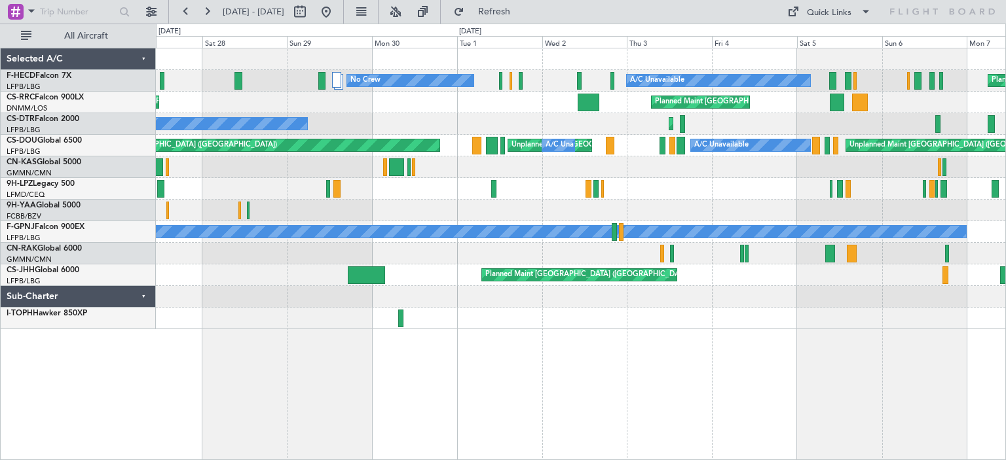
click at [0, 178] on div "Planned Maint [GEOGRAPHIC_DATA] ([GEOGRAPHIC_DATA]) Unplanned Maint [GEOGRAPHIC…" at bounding box center [503, 242] width 1006 height 437
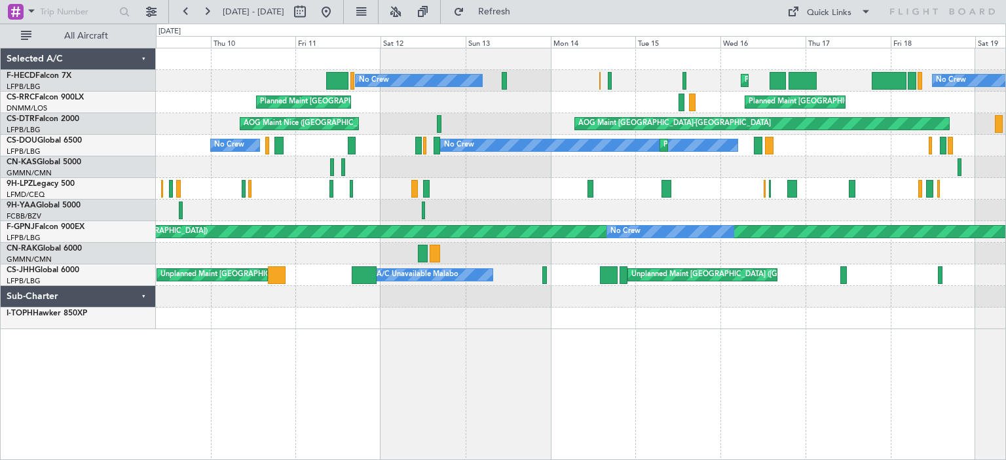
click at [157, 173] on div "No Crew Planned Maint [GEOGRAPHIC_DATA] ([GEOGRAPHIC_DATA]) No Crew Planned Mai…" at bounding box center [581, 188] width 850 height 281
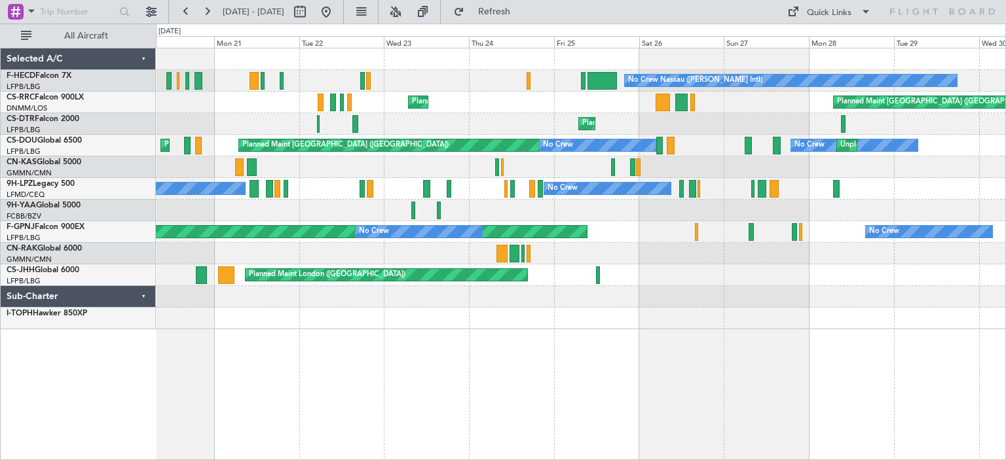
click at [202, 170] on div "No Crew Nassau ([PERSON_NAME] Intl) No Crew Planned Maint [GEOGRAPHIC_DATA] ([G…" at bounding box center [581, 188] width 850 height 281
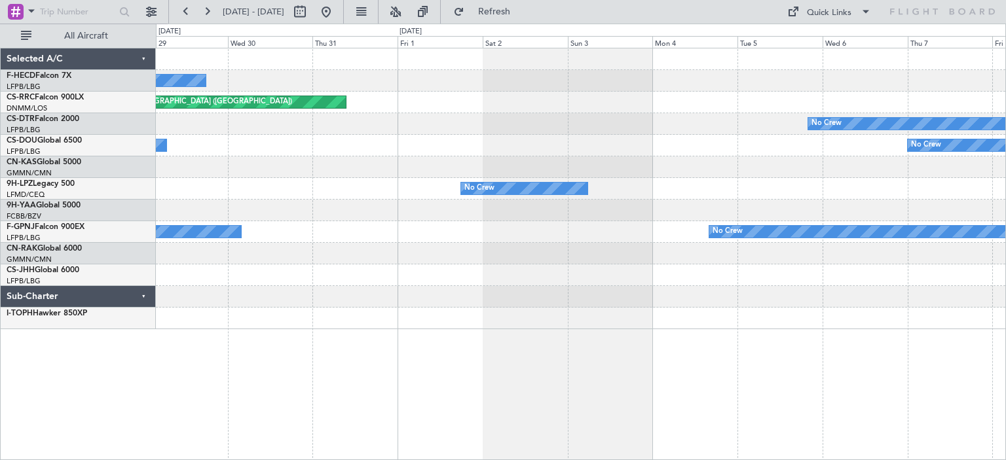
click at [189, 178] on div "No Crew Nassau ([PERSON_NAME] Intl) Planned Maint [GEOGRAPHIC_DATA] ([GEOGRAPHI…" at bounding box center [581, 188] width 850 height 281
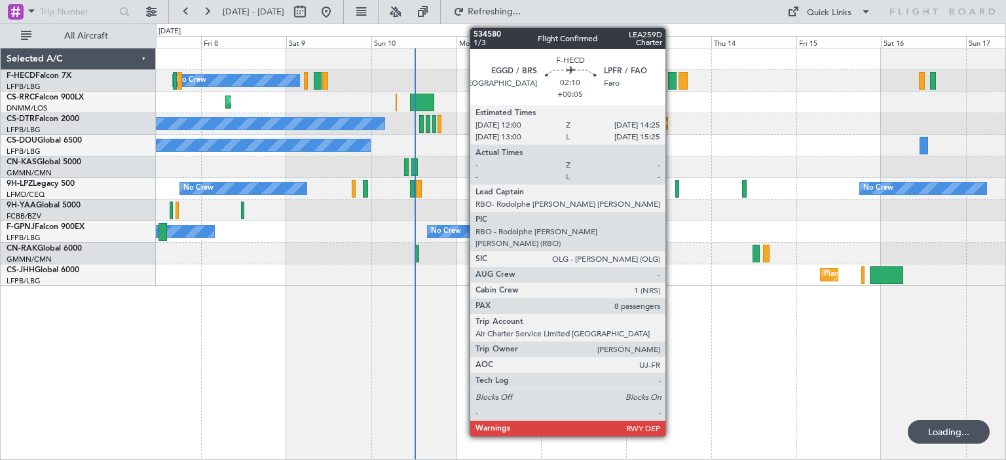
click at [671, 85] on div at bounding box center [672, 81] width 9 height 18
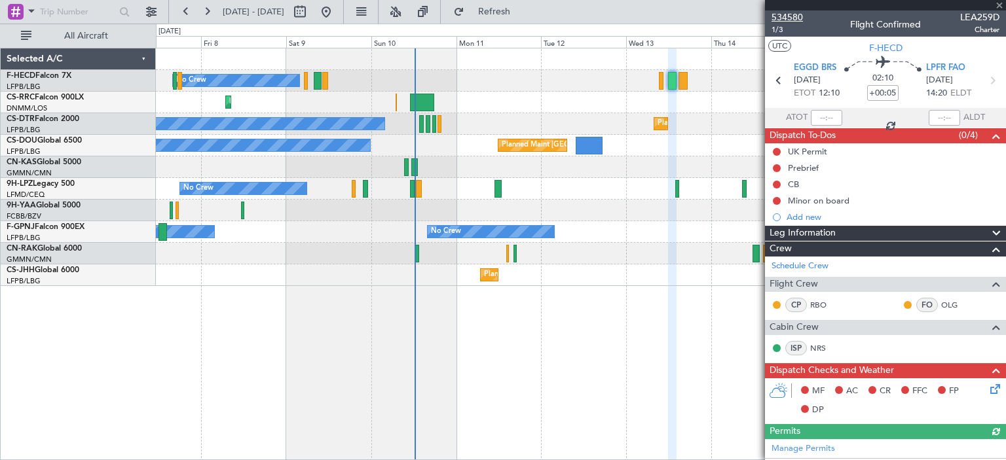
click at [790, 19] on span "534580" at bounding box center [787, 17] width 31 height 14
click at [689, 76] on div "No Crew Planned Maint [GEOGRAPHIC_DATA] ([GEOGRAPHIC_DATA])" at bounding box center [581, 81] width 850 height 22
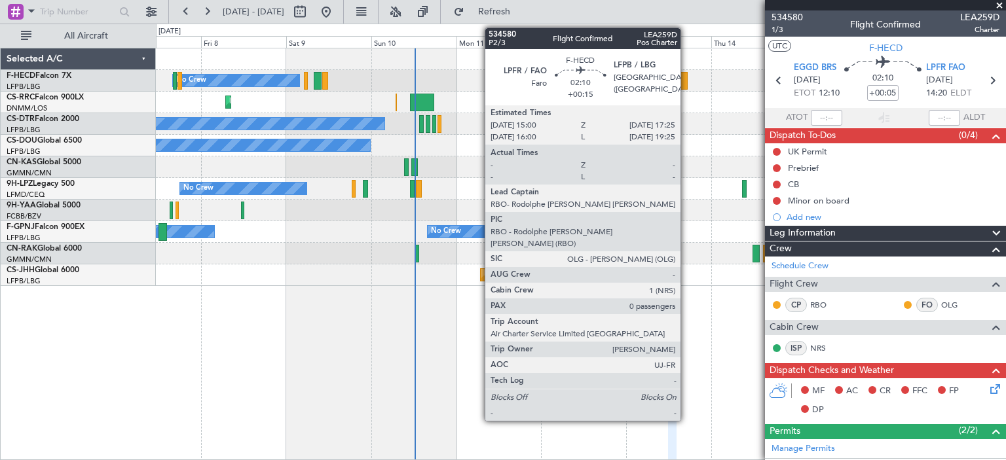
click at [683, 81] on div at bounding box center [683, 81] width 9 height 18
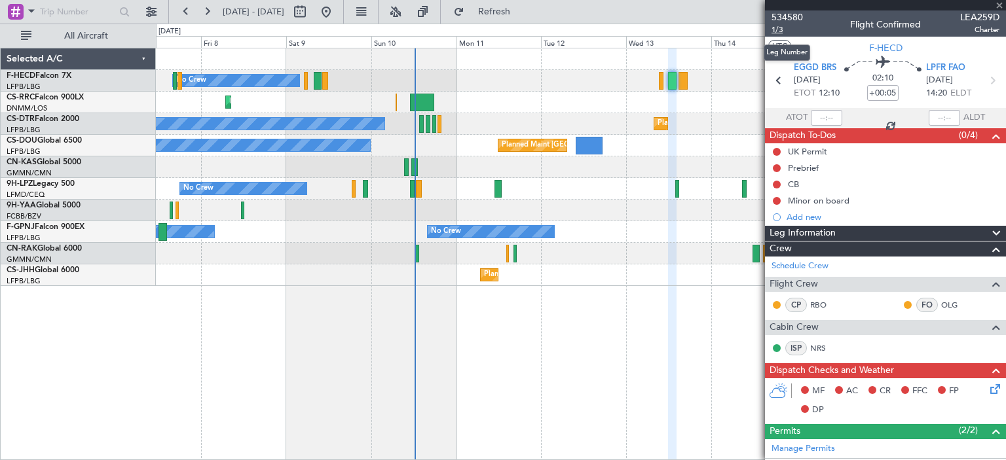
type input "+00:15"
type input "0"
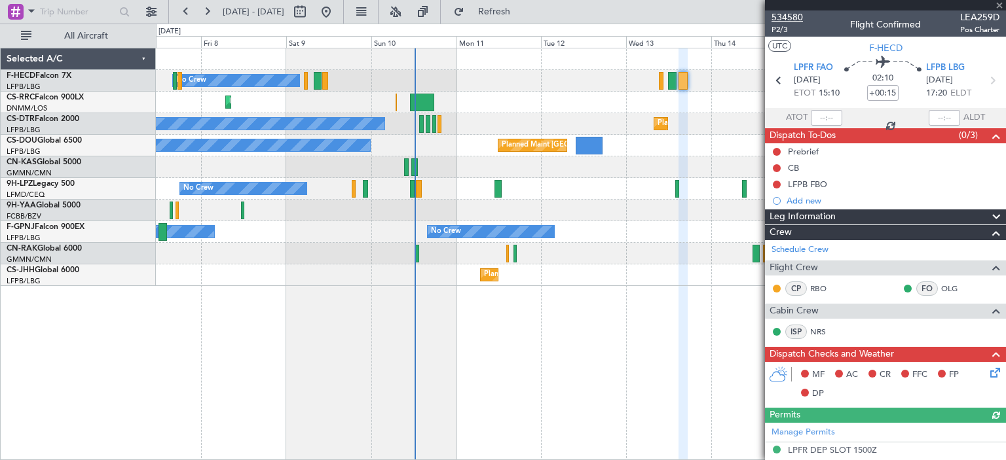
click at [781, 15] on span "534580" at bounding box center [787, 17] width 31 height 14
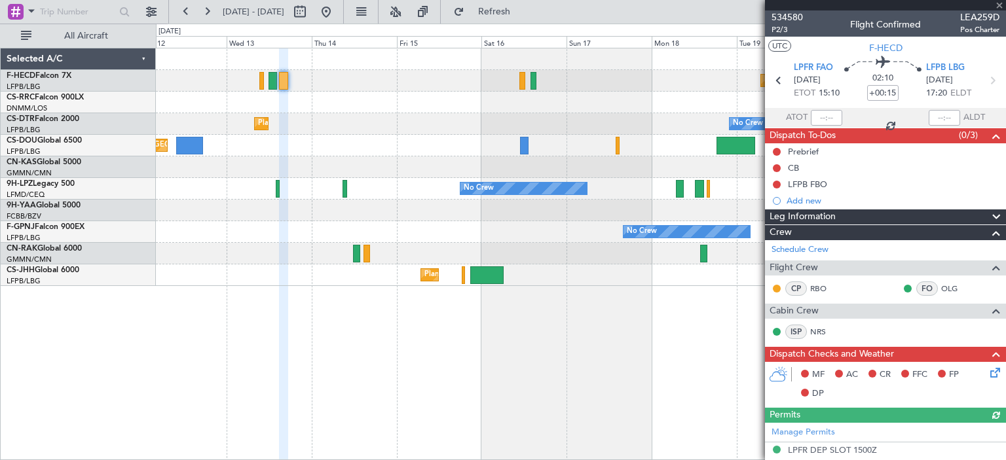
click at [264, 203] on div at bounding box center [581, 211] width 850 height 22
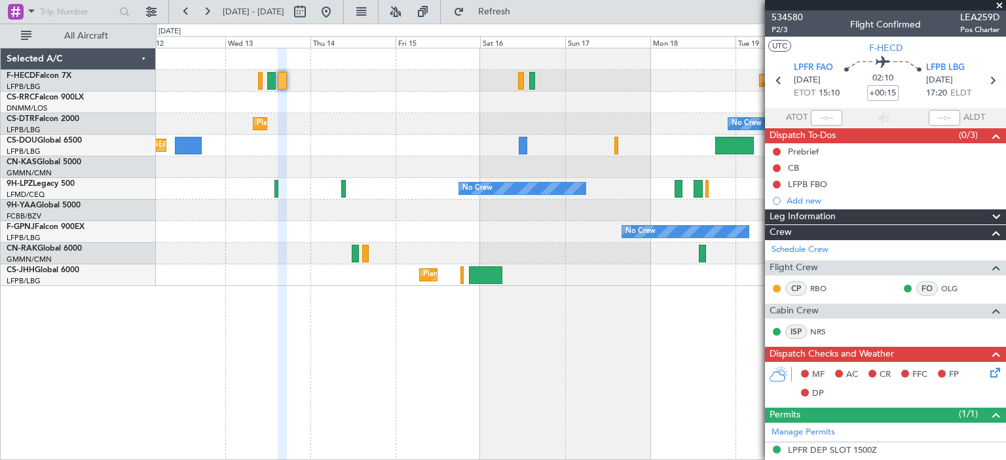
click at [479, 238] on div "Planned Maint [GEOGRAPHIC_DATA] ([GEOGRAPHIC_DATA]) Planned Maint Sofia No Crew…" at bounding box center [581, 167] width 850 height 238
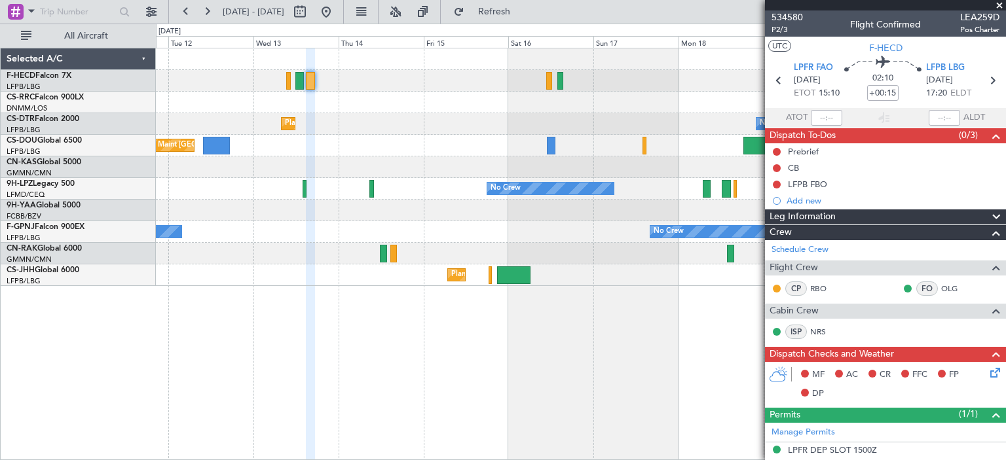
click at [320, 198] on div "Planned Maint [GEOGRAPHIC_DATA] ([GEOGRAPHIC_DATA]) Planned Maint Sofia No Crew…" at bounding box center [581, 167] width 850 height 238
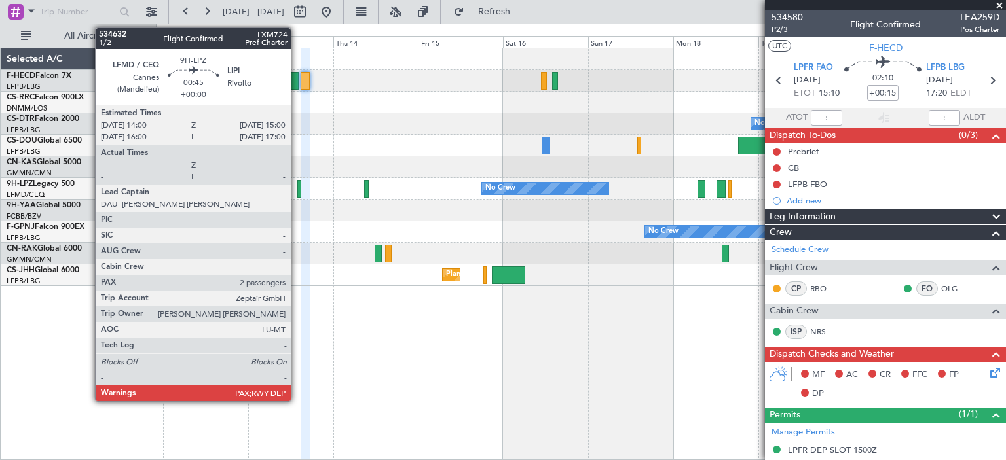
click at [297, 190] on div at bounding box center [299, 189] width 4 height 18
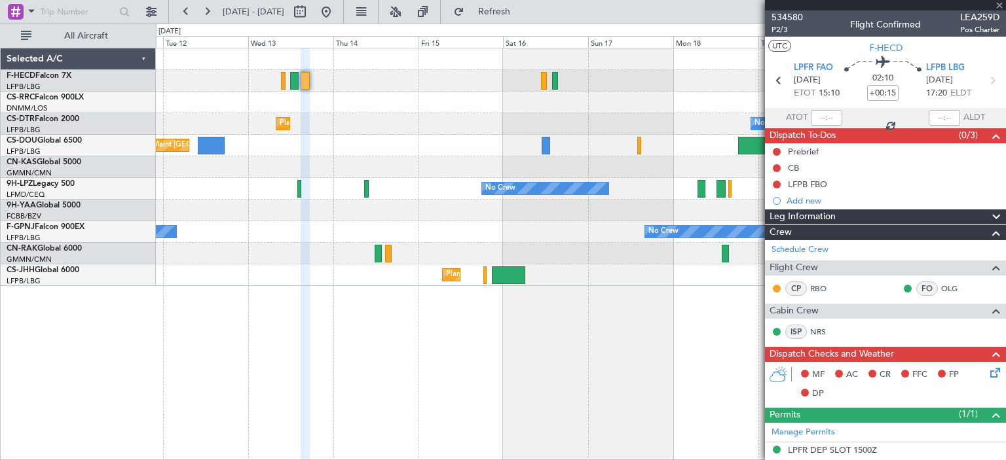
scroll to position [215, 0]
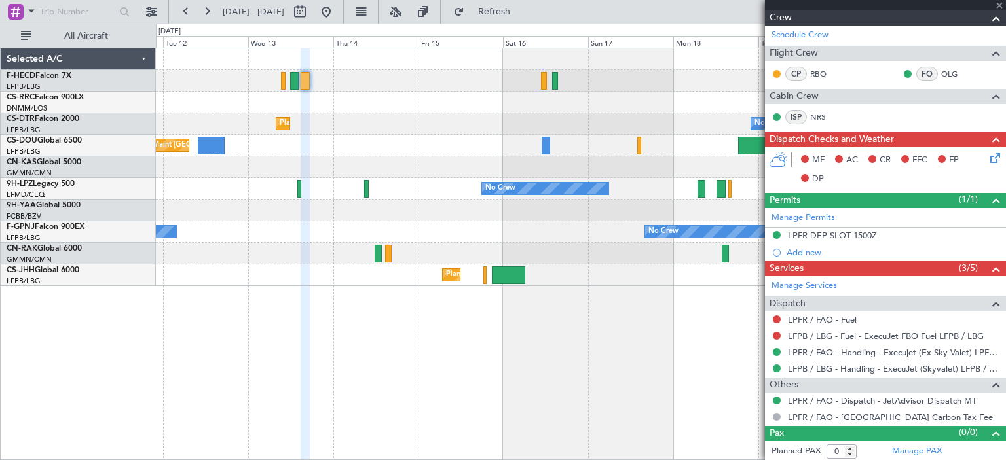
type input "2"
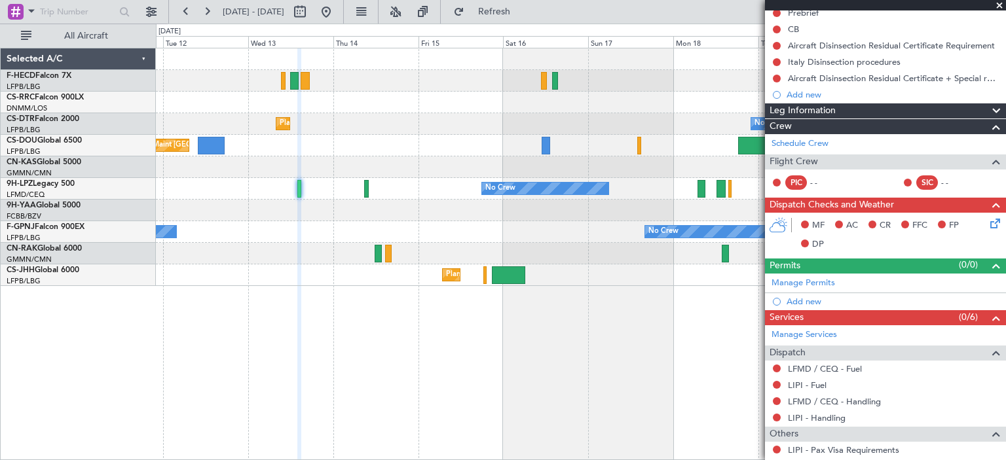
scroll to position [0, 0]
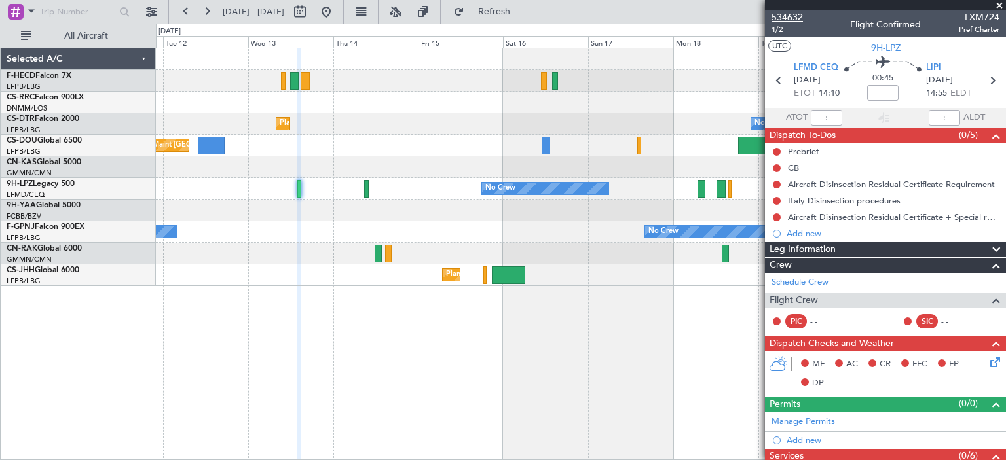
click at [795, 20] on span "534632" at bounding box center [787, 17] width 31 height 14
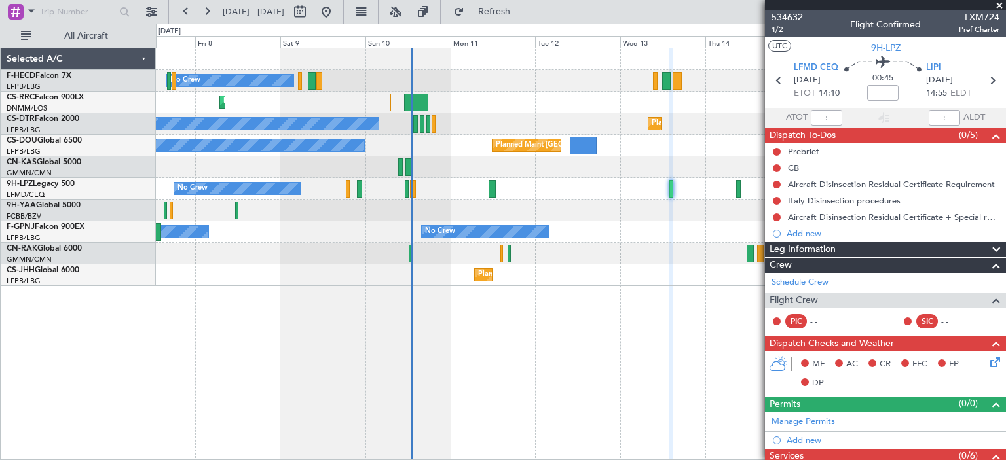
click at [680, 239] on div "No Crew No Crew No Crew No Crew" at bounding box center [581, 232] width 850 height 22
